Goal: Transaction & Acquisition: Book appointment/travel/reservation

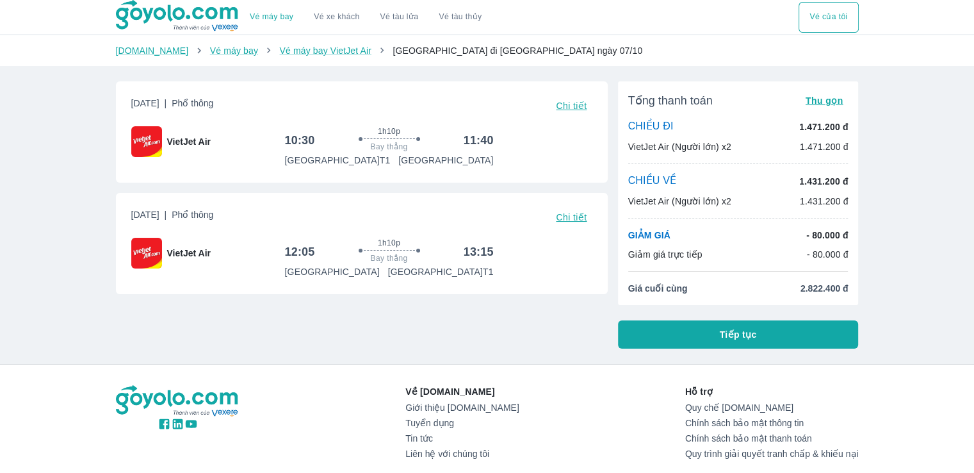
click at [938, 236] on div "Vé máy bay Vé xe khách Vé tàu lửa Vé tàu thủy Vé của tôi Goyolo.com Vé máy bay …" at bounding box center [487, 292] width 974 height 584
drag, startPoint x: 953, startPoint y: 232, endPoint x: 940, endPoint y: 232, distance: 12.8
click at [954, 232] on div "Vé máy bay Vé xe khách Vé tàu lửa Vé tàu thủy Vé của tôi Goyolo.com Vé máy bay …" at bounding box center [487, 292] width 974 height 584
click at [937, 232] on div "Vé máy bay Vé xe khách Vé tàu lửa Vé tàu thủy Vé của tôi Goyolo.com Vé máy bay …" at bounding box center [487, 292] width 974 height 584
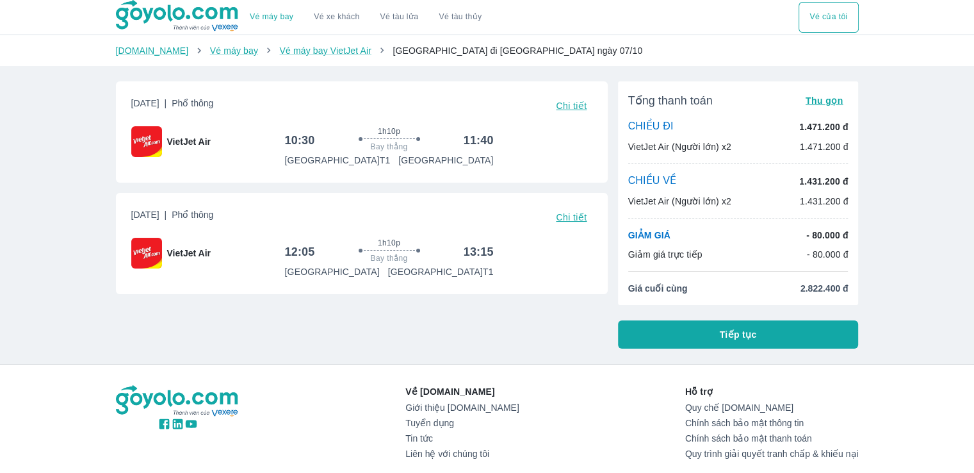
click at [927, 233] on div "Vé máy bay Vé xe khách Vé tàu lửa Vé tàu thủy Vé của tôi Goyolo.com Vé máy bay …" at bounding box center [487, 292] width 974 height 584
click at [924, 233] on div "Vé máy bay Vé xe khách Vé tàu lửa Vé tàu thủy Vé của tôi Goyolo.com Vé máy bay …" at bounding box center [487, 292] width 974 height 584
click at [920, 236] on div "Vé máy bay Vé xe khách Vé tàu lửa Vé tàu thủy Vé của tôi Goyolo.com Vé máy bay …" at bounding box center [487, 292] width 974 height 584
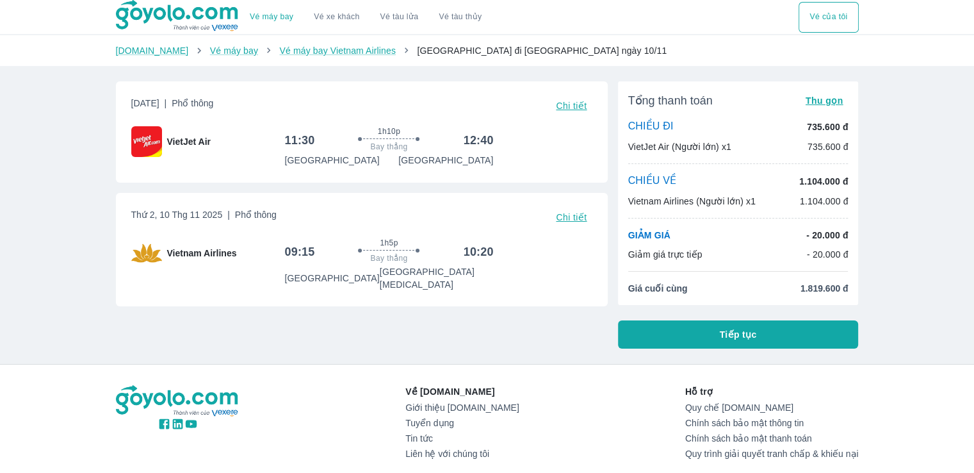
drag, startPoint x: 908, startPoint y: 237, endPoint x: 928, endPoint y: 241, distance: 20.4
click at [928, 242] on div "Vé máy bay Vé xe khách Vé tàu lửa Vé tàu thủy Vé của tôi [DOMAIN_NAME] Vé máy b…" at bounding box center [487, 292] width 974 height 584
drag, startPoint x: 901, startPoint y: 241, endPoint x: 927, endPoint y: 242, distance: 25.6
click at [927, 242] on div "Vé máy bay Vé xe khách Vé tàu lửa Vé tàu thủy Vé của tôi [DOMAIN_NAME] Vé máy b…" at bounding box center [487, 292] width 974 height 584
click at [917, 199] on div "Vé máy bay Vé xe khách Vé tàu lửa Vé tàu thủy Vé của tôi [DOMAIN_NAME] Vé máy b…" at bounding box center [487, 292] width 974 height 584
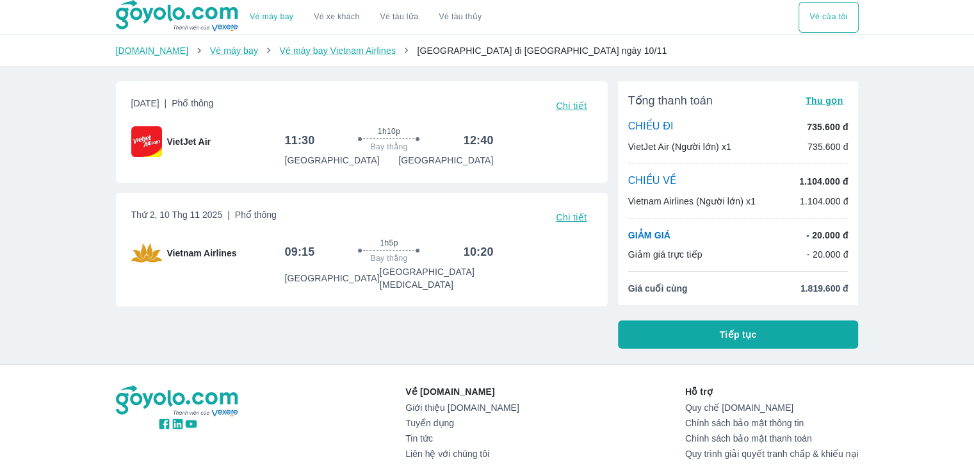
click at [916, 199] on div "Vé máy bay Vé xe khách Vé tàu lửa Vé tàu thủy Vé của tôi [DOMAIN_NAME] Vé máy b…" at bounding box center [487, 292] width 974 height 584
click at [930, 180] on div "Vé máy bay Vé xe khách Vé tàu lửa Vé tàu thủy Vé của tôi [DOMAIN_NAME] Vé máy b…" at bounding box center [487, 292] width 974 height 584
drag, startPoint x: 916, startPoint y: 195, endPoint x: 932, endPoint y: 196, distance: 16.0
click at [932, 196] on div "Vé máy bay Vé xe khách Vé tàu lửa Vé tàu thủy Vé của tôi [DOMAIN_NAME] Vé máy b…" at bounding box center [487, 292] width 974 height 584
click at [927, 194] on div "Vé máy bay Vé xe khách Vé tàu lửa Vé tàu thủy Vé của tôi [DOMAIN_NAME] Vé máy b…" at bounding box center [487, 292] width 974 height 584
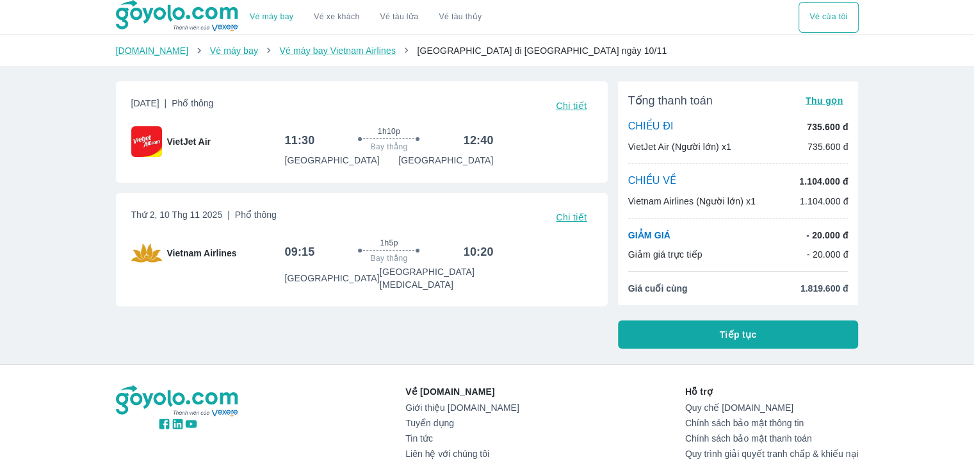
click at [945, 183] on div "Vé máy bay Vé xe khách Vé tàu lửa Vé tàu thủy Vé của tôi [DOMAIN_NAME] Vé máy b…" at bounding box center [487, 292] width 974 height 584
